Goal: Find specific page/section: Find specific page/section

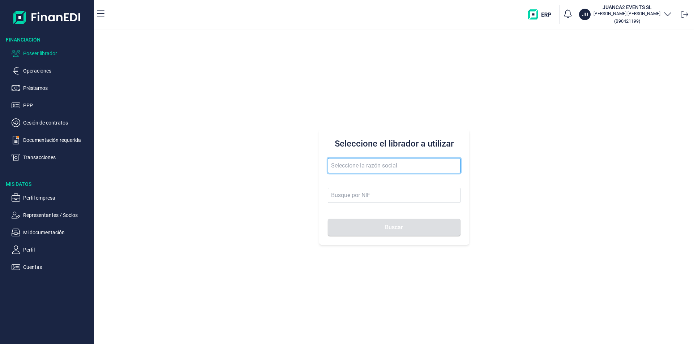
click at [341, 167] on input "text" at bounding box center [394, 165] width 133 height 15
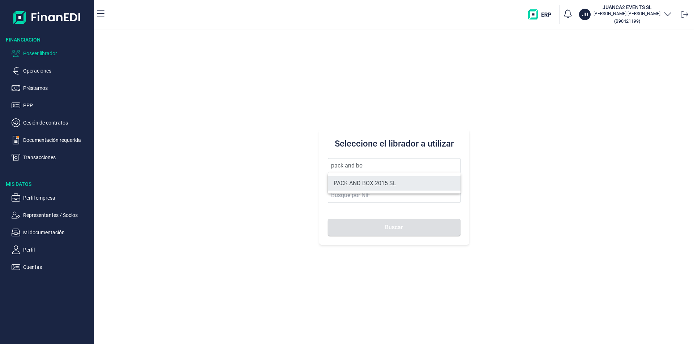
click at [371, 183] on li "PACK AND BOX 2015 SL" at bounding box center [394, 183] width 133 height 14
type input "PACK AND BOX 2015 SL"
type input "B66470865"
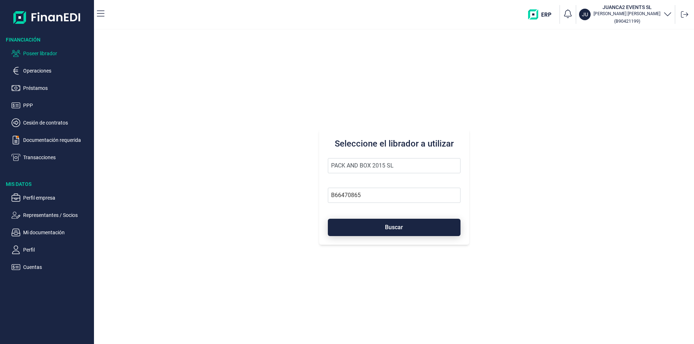
click at [383, 230] on button "Buscar" at bounding box center [394, 227] width 133 height 17
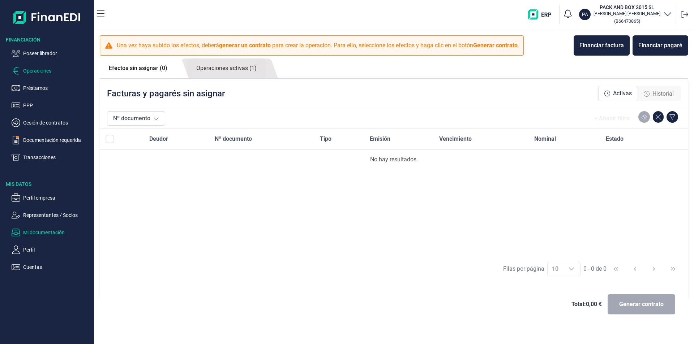
click at [52, 231] on p "Mi documentación" at bounding box center [57, 232] width 68 height 9
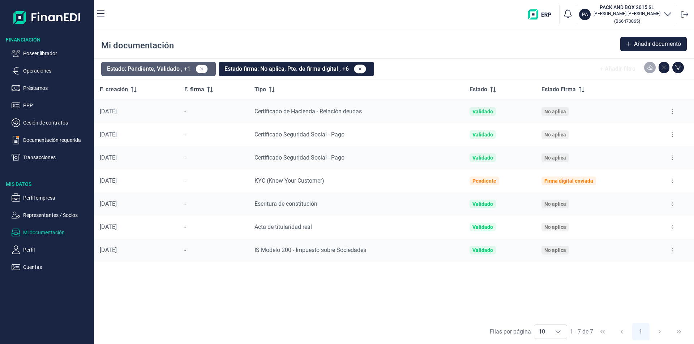
click at [189, 68] on button "Estado: Pendiente, Validado , +1" at bounding box center [158, 69] width 115 height 14
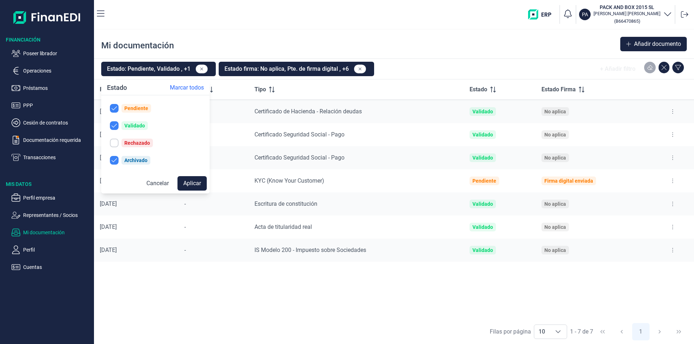
click at [119, 144] on button "Rechazado" at bounding box center [155, 143] width 103 height 14
checkbox input "true"
click at [193, 179] on button "Aplicar" at bounding box center [191, 183] width 29 height 14
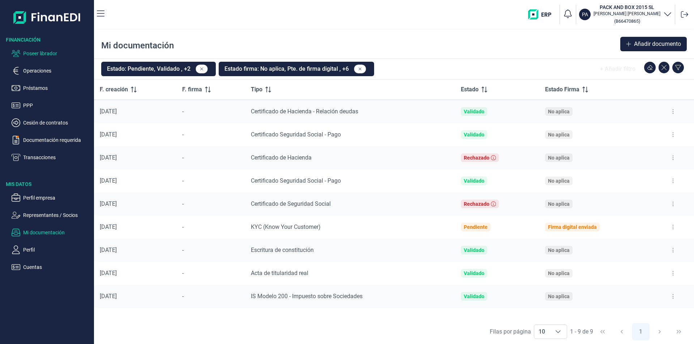
click at [48, 56] on p "Poseer librador" at bounding box center [57, 53] width 68 height 9
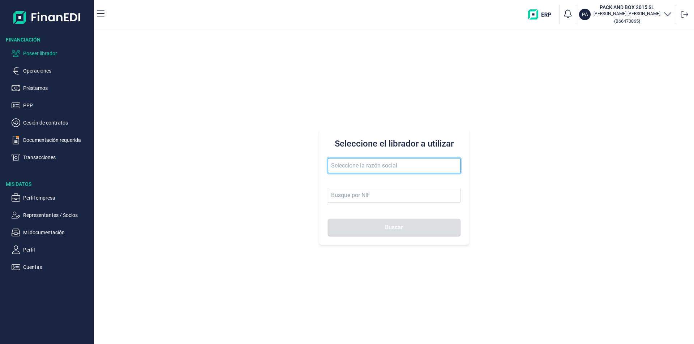
click at [343, 168] on input "text" at bounding box center [394, 165] width 133 height 15
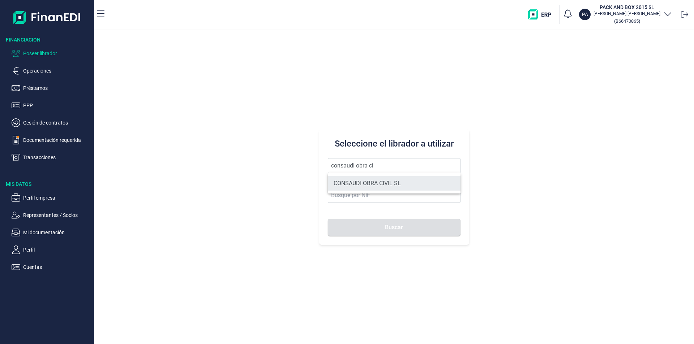
click at [381, 185] on li "CONSAUDI OBRA CIVIL SL" at bounding box center [394, 183] width 133 height 14
type input "CONSAUDI OBRA CIVIL SL"
type input "B95704722"
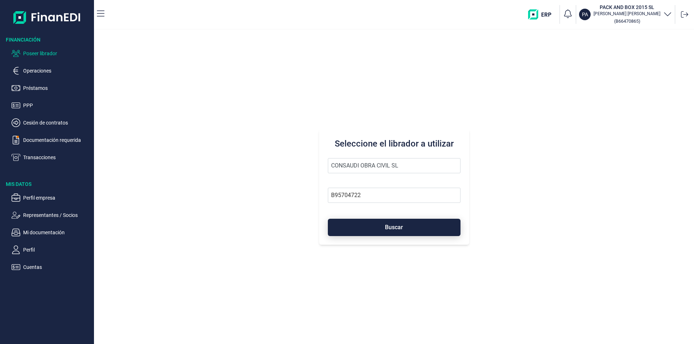
click at [373, 233] on button "Buscar" at bounding box center [394, 227] width 133 height 17
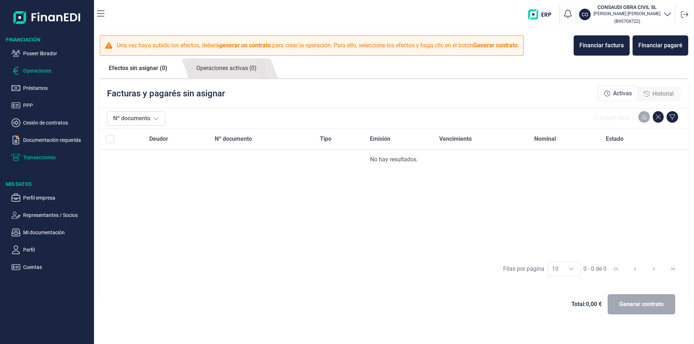
click at [36, 156] on p "Transacciones" at bounding box center [57, 157] width 68 height 9
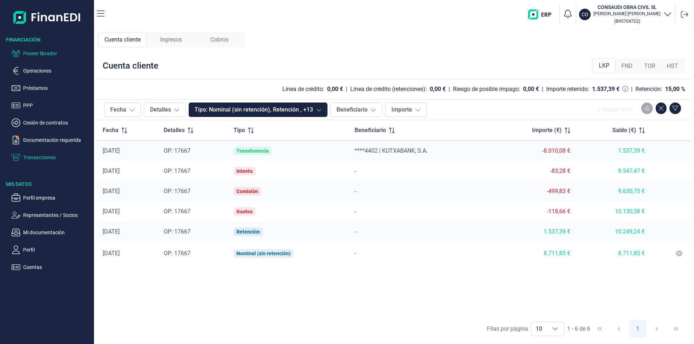
click at [43, 51] on p "Poseer librador" at bounding box center [57, 53] width 68 height 9
